Goal: Complete application form: Complete application form

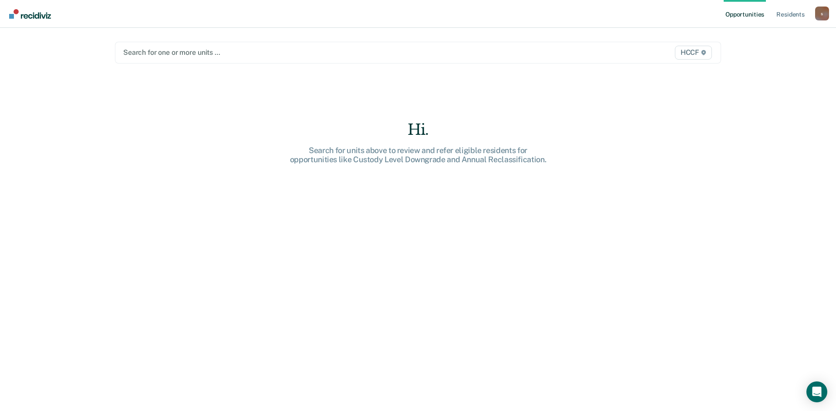
click at [164, 54] on div at bounding box center [329, 52] width 412 height 10
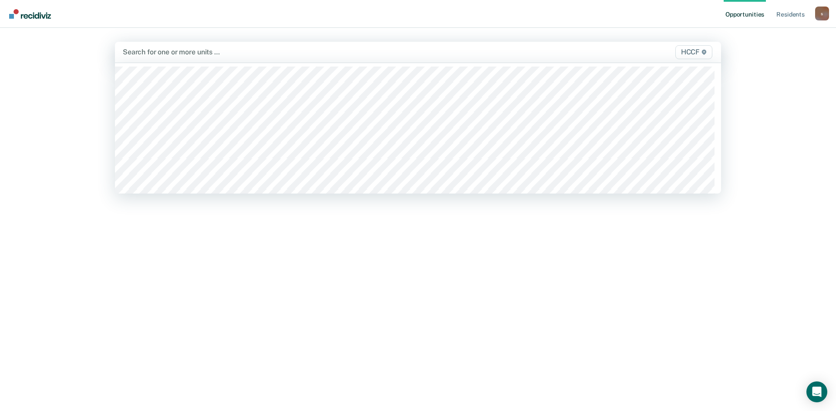
type input "j"
type input "l"
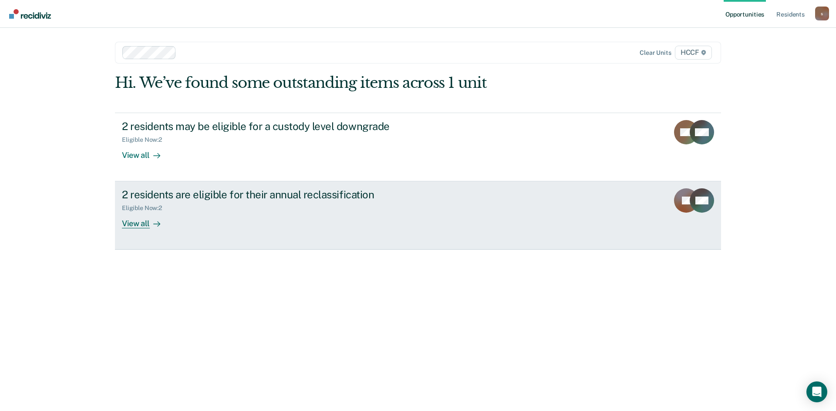
click at [146, 227] on div "View all" at bounding box center [146, 220] width 49 height 17
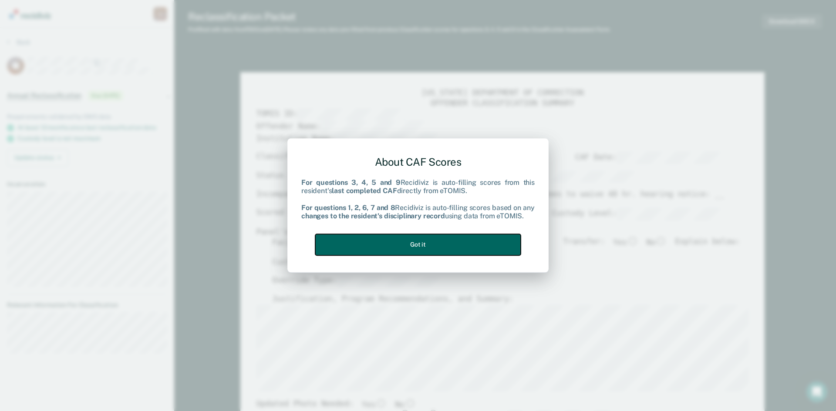
click at [445, 249] on button "Got it" at bounding box center [417, 244] width 205 height 21
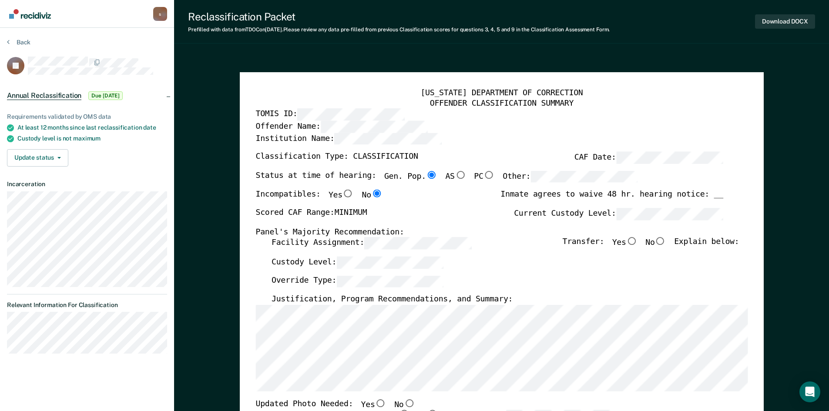
click at [636, 242] on input "Yes" at bounding box center [631, 242] width 11 height 8
type textarea "x"
radio input "true"
click at [619, 257] on div "Transfer: Yes No Explain below:" at bounding box center [650, 247] width 177 height 19
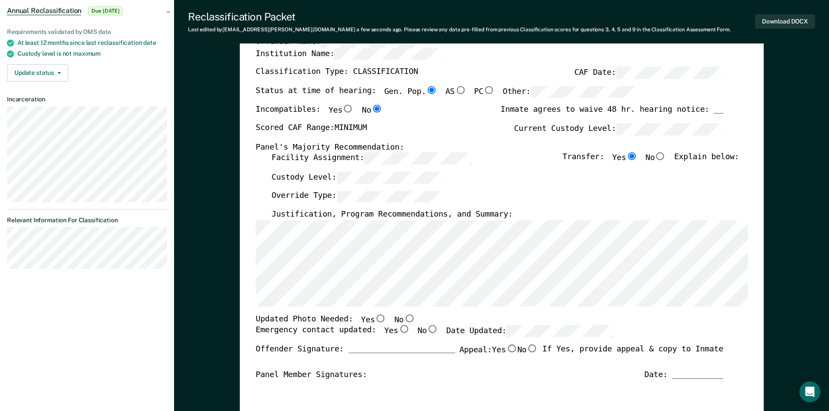
scroll to position [87, 0]
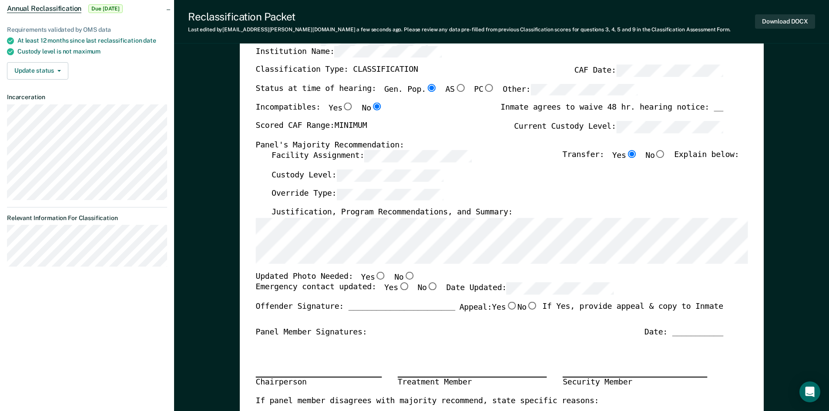
click at [404, 273] on input "No" at bounding box center [409, 276] width 11 height 8
type textarea "x"
radio input "true"
click at [398, 286] on input "Yes" at bounding box center [403, 287] width 11 height 8
type textarea "x"
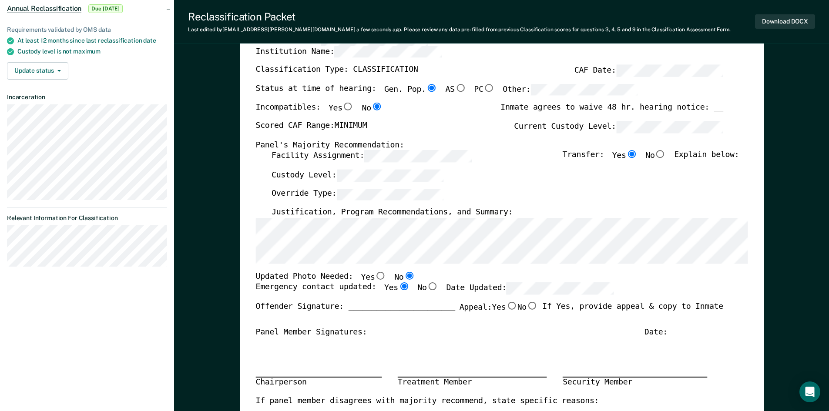
radio input "true"
click at [596, 196] on div "Override Type:" at bounding box center [505, 197] width 468 height 19
click at [427, 288] on input "No" at bounding box center [432, 287] width 11 height 8
type textarea "x"
radio input "false"
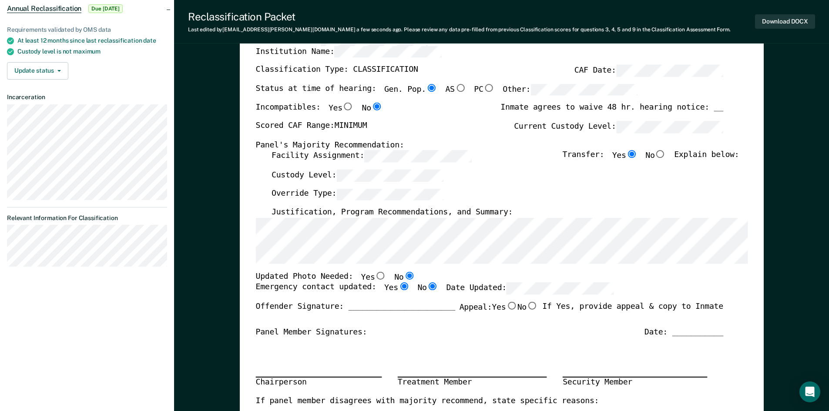
radio input "true"
click at [398, 288] on input "Yes" at bounding box center [403, 287] width 11 height 8
type textarea "x"
radio input "true"
radio input "false"
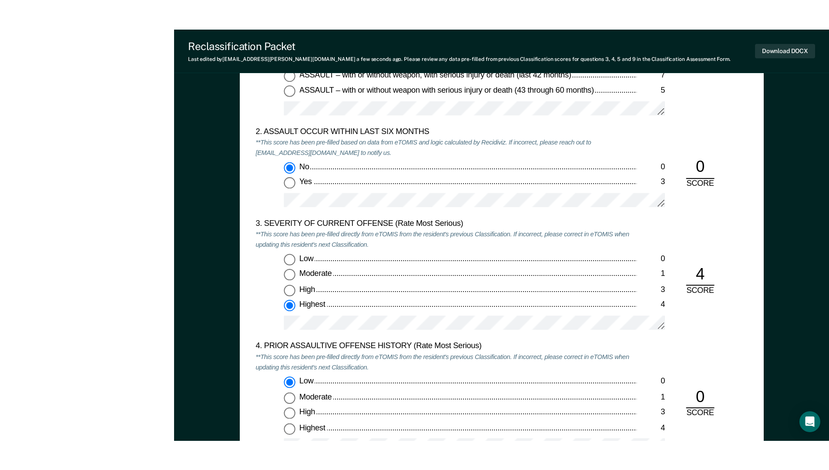
scroll to position [958, 0]
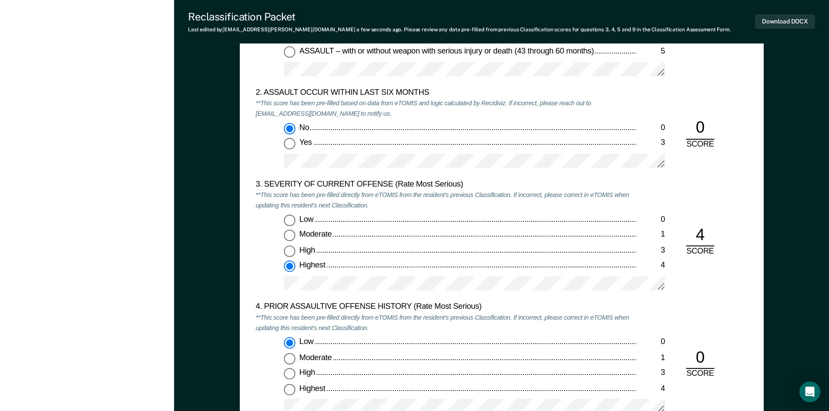
click at [384, 252] on div "High" at bounding box center [467, 251] width 337 height 10
click at [295, 252] on input "High 3" at bounding box center [289, 251] width 11 height 11
type textarea "x"
radio input "true"
radio input "false"
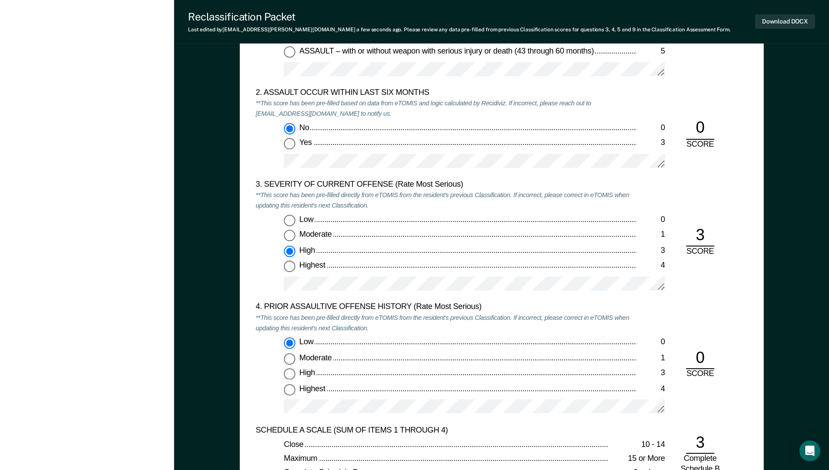
click at [288, 266] on input "Highest 4" at bounding box center [289, 266] width 11 height 11
type textarea "x"
radio input "false"
radio input "true"
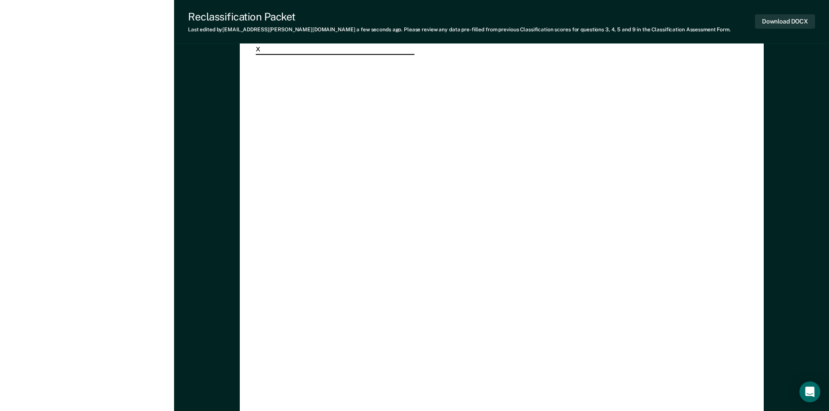
scroll to position [2481, 0]
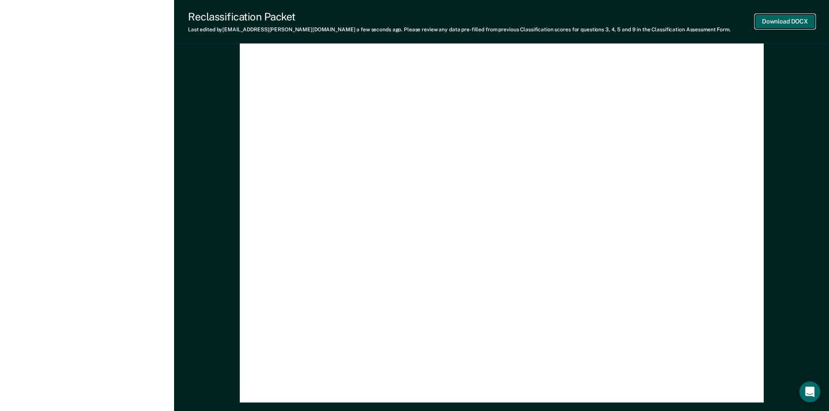
click at [788, 20] on button "Download DOCX" at bounding box center [785, 21] width 60 height 14
type textarea "x"
